Goal: Check status: Check status

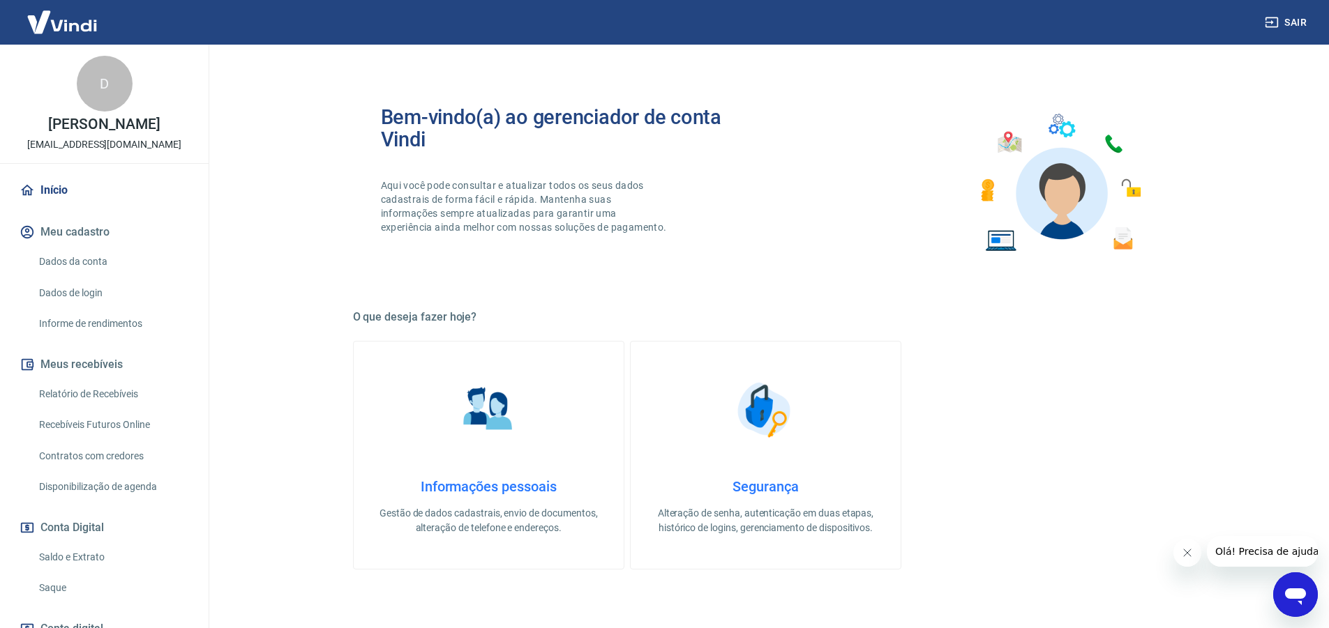
click at [107, 367] on button "Meus recebíveis" at bounding box center [104, 364] width 175 height 31
click at [94, 531] on button "Conta Digital" at bounding box center [104, 528] width 175 height 31
click at [97, 561] on link "Saldo e Extrato" at bounding box center [112, 557] width 158 height 29
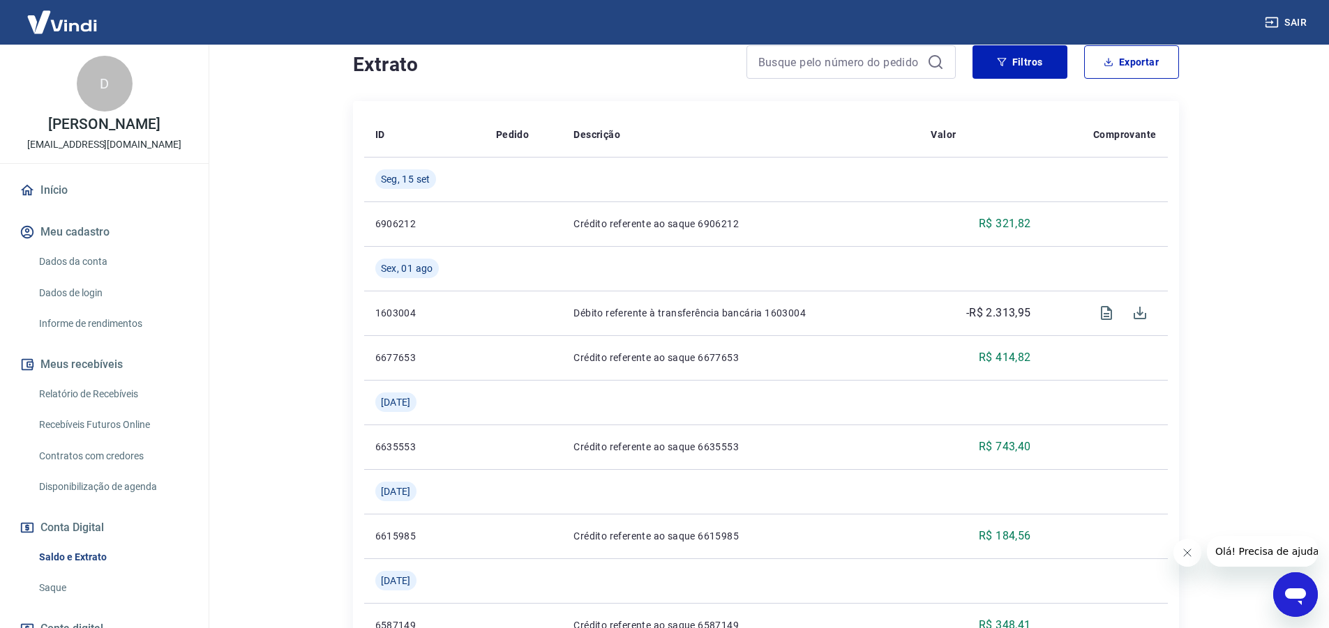
scroll to position [209, 0]
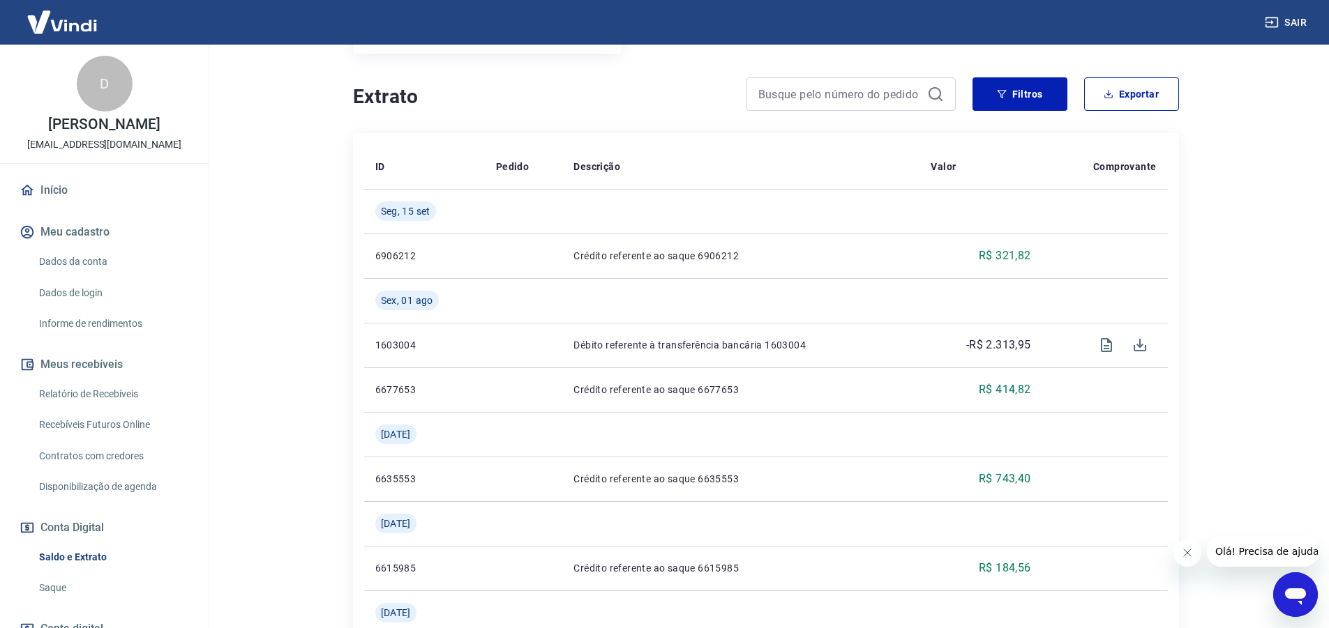
scroll to position [279, 0]
